Goal: Task Accomplishment & Management: Understand process/instructions

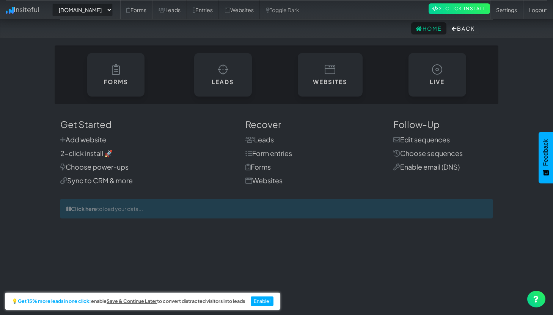
select select "2431"
click at [149, 17] on link "Forms" at bounding box center [136, 9] width 32 height 19
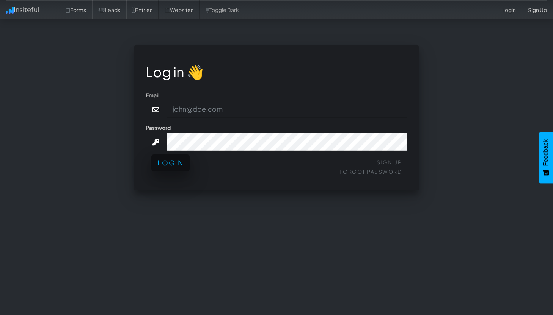
type input "[EMAIL_ADDRESS][DOMAIN_NAME]"
click at [159, 164] on button "Login" at bounding box center [170, 163] width 38 height 17
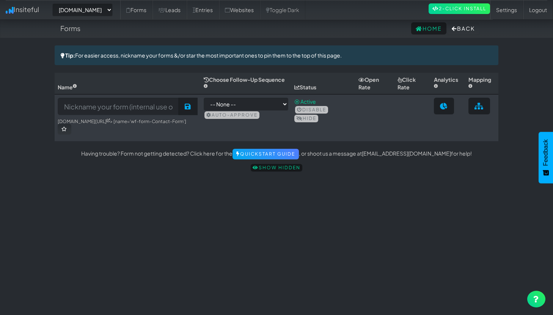
select select "2431"
click at [463, 13] on link "2-Click Install" at bounding box center [458, 8] width 61 height 11
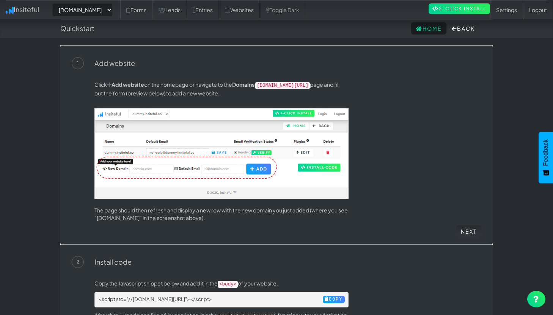
select select "2431"
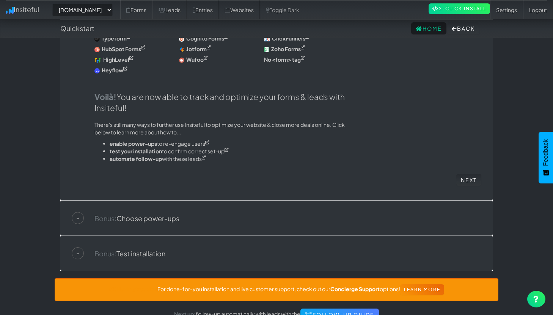
scroll to position [467, 0]
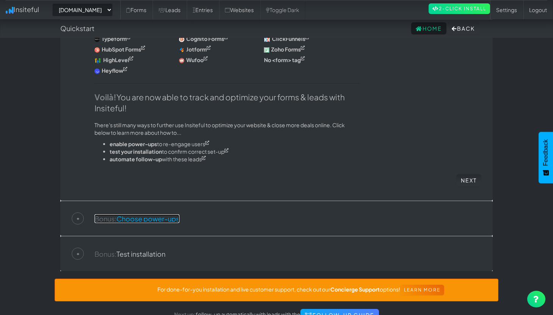
click at [159, 216] on link "Bonus: Choose power-ups" at bounding box center [136, 219] width 85 height 9
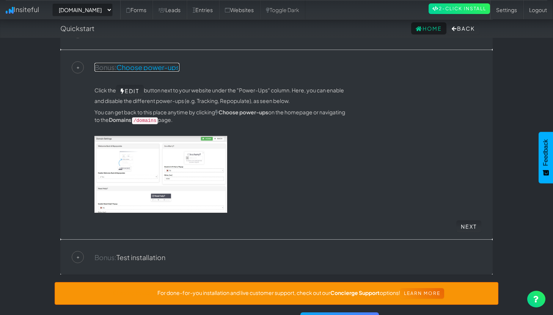
scroll to position [94, 0]
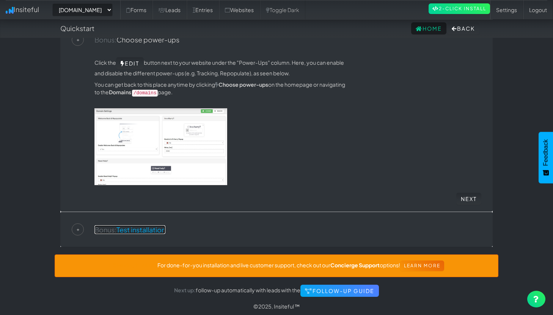
click at [136, 231] on link "Bonus: Test installation" at bounding box center [129, 230] width 71 height 9
